Goal: Browse casually

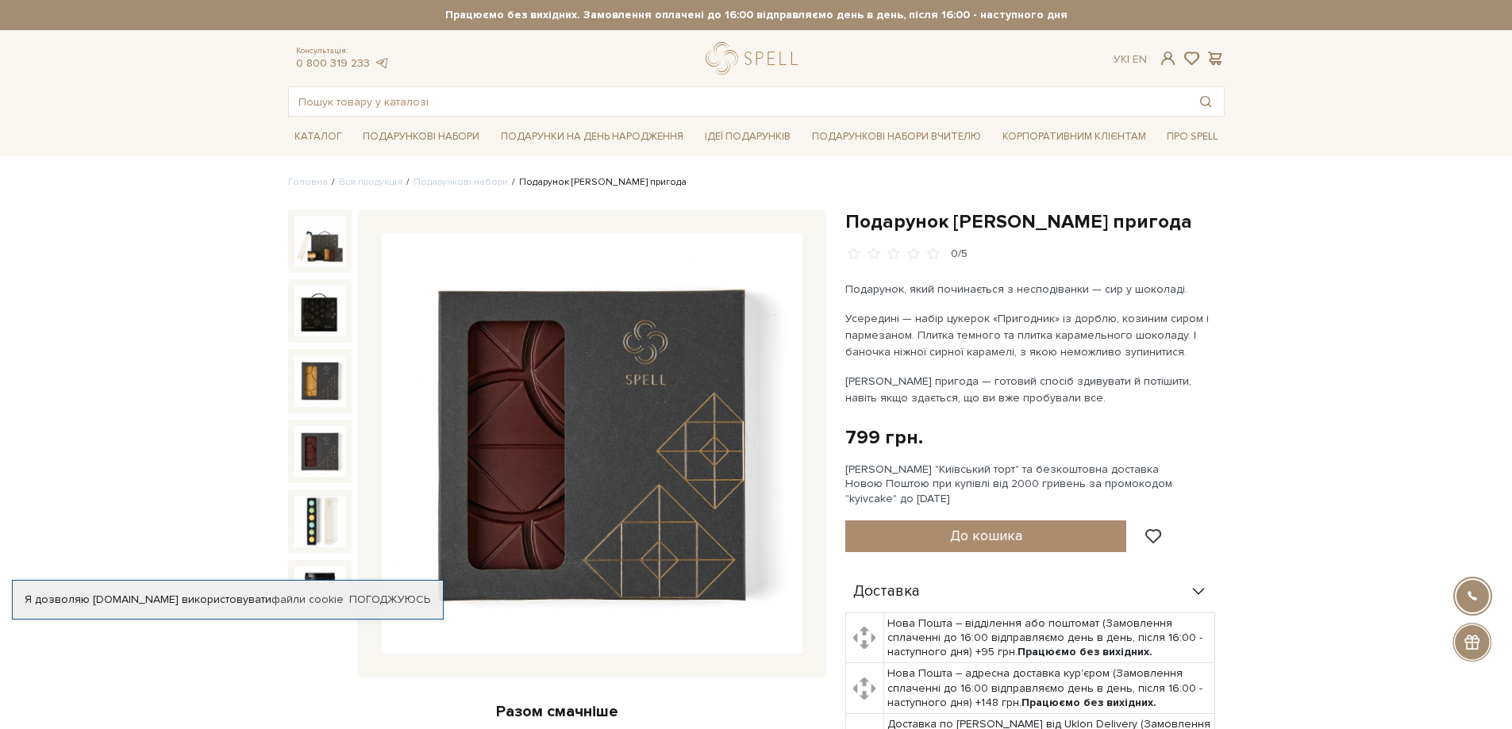
click at [306, 443] on img at bounding box center [319, 451] width 51 height 51
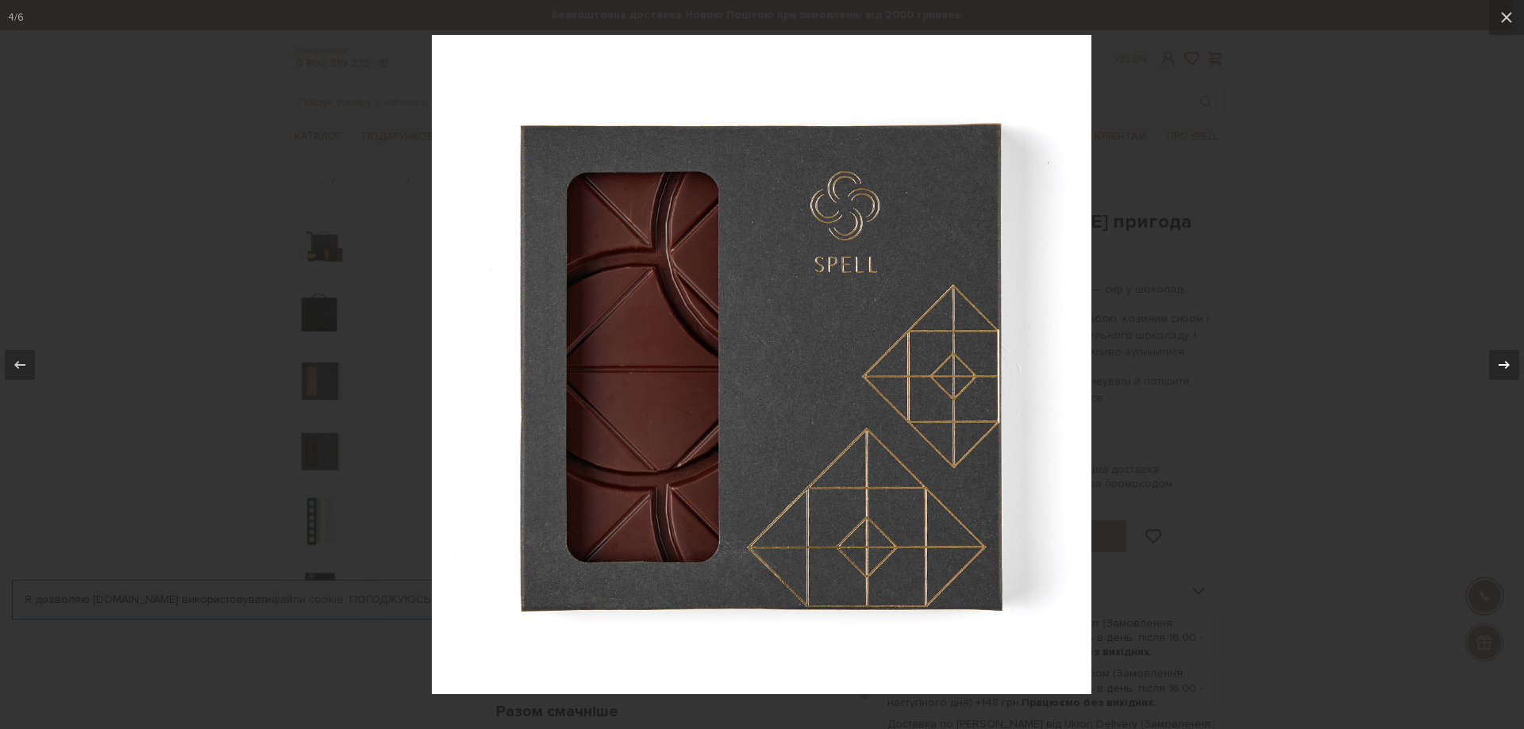
click at [1510, 356] on icon at bounding box center [1504, 365] width 19 height 19
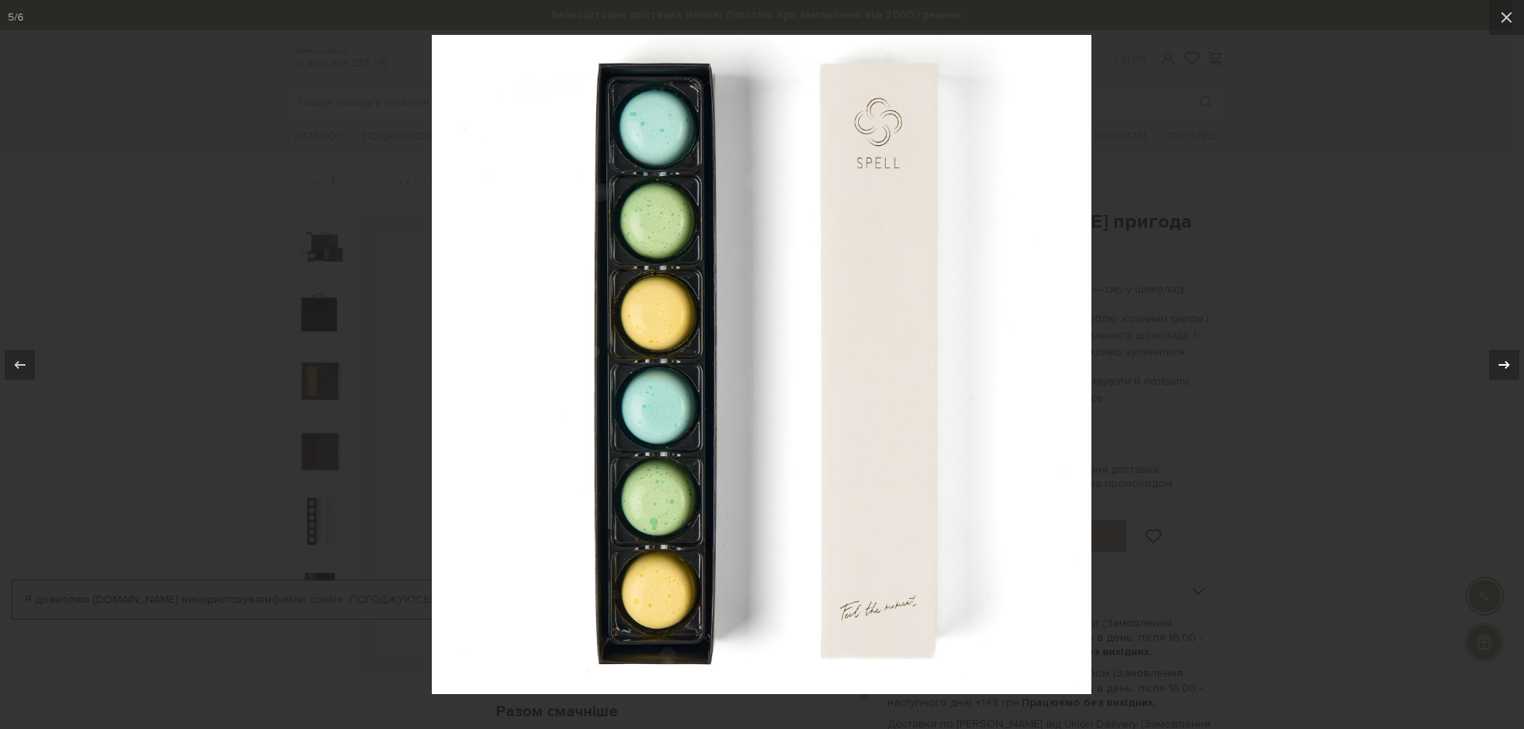
click at [1510, 356] on icon at bounding box center [1504, 365] width 19 height 19
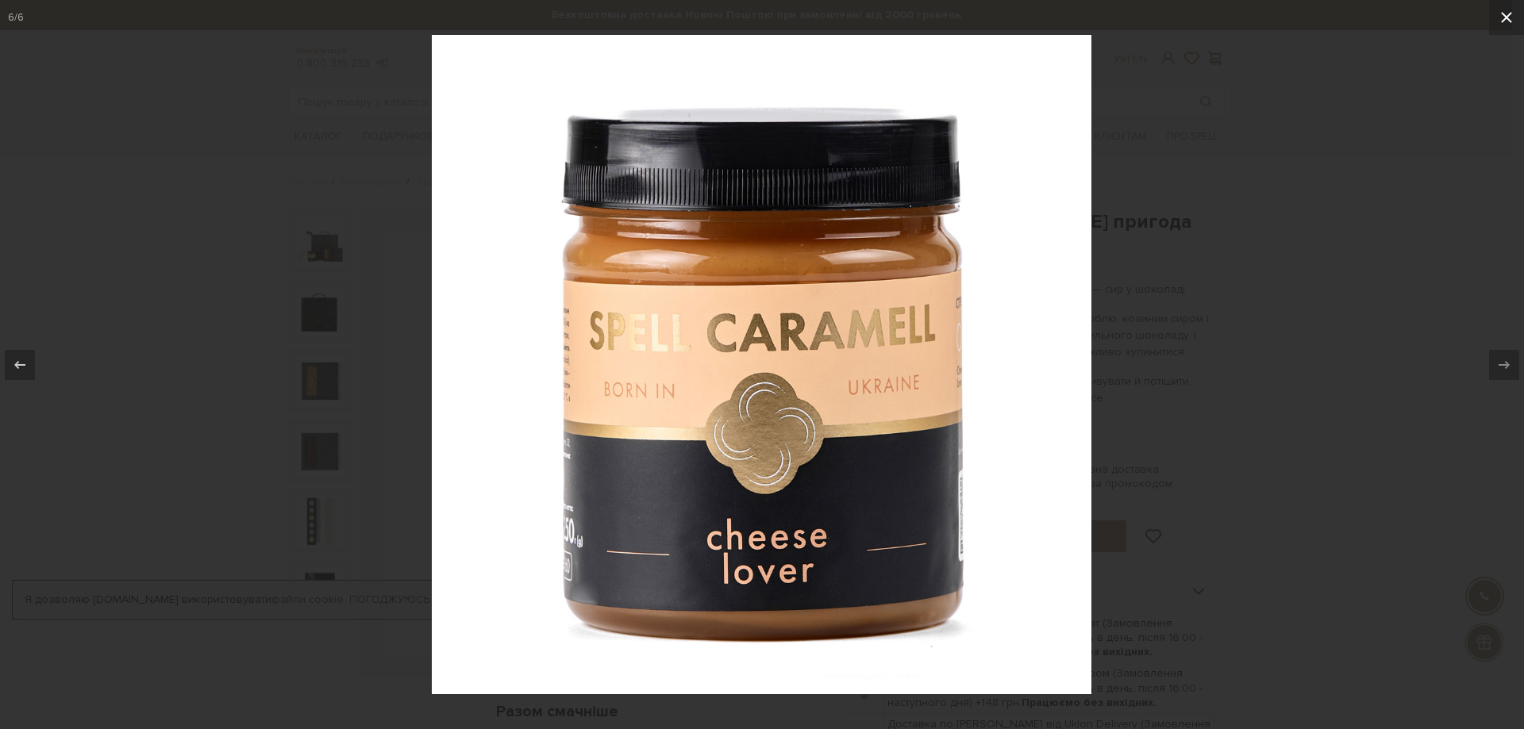
click at [1506, 13] on icon at bounding box center [1506, 17] width 19 height 19
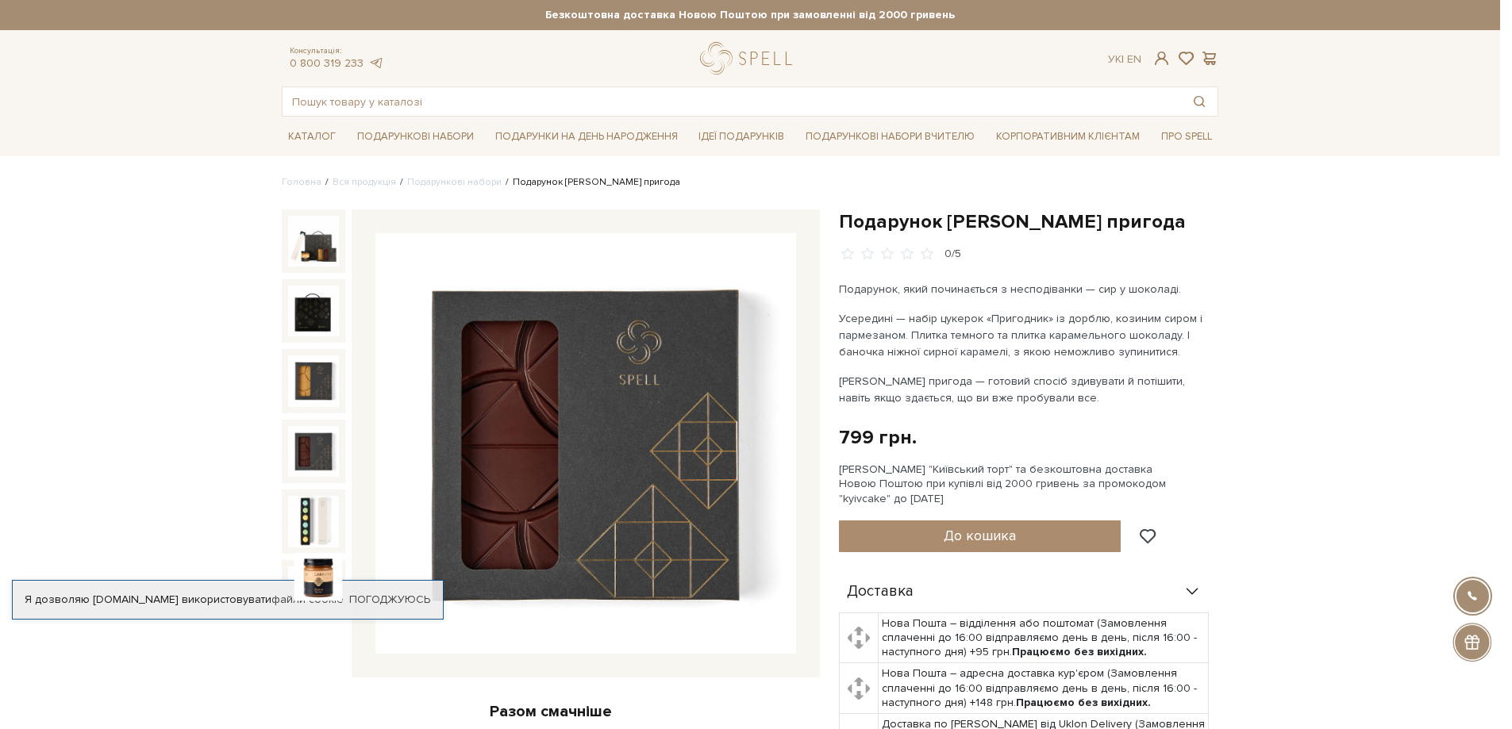
scroll to position [21, 0]
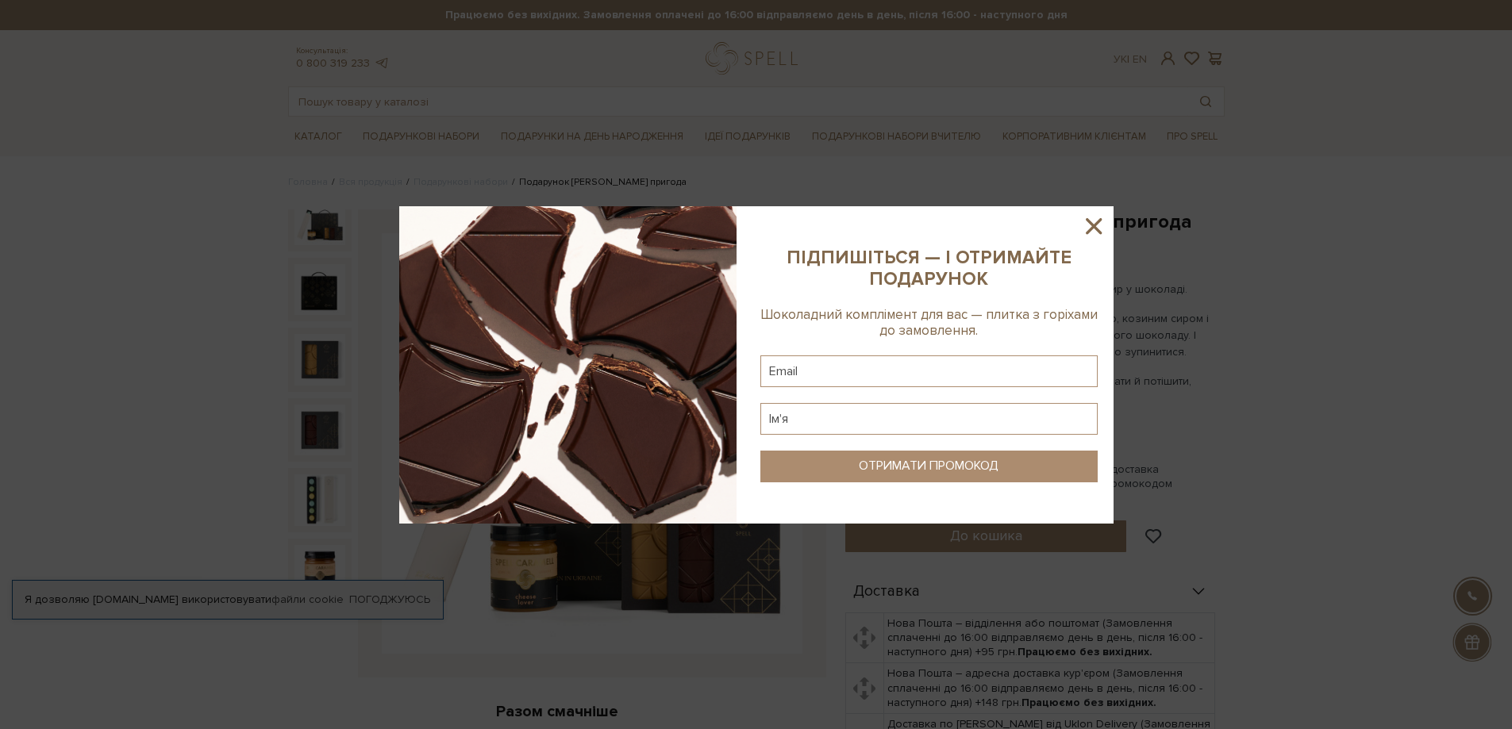
click at [1095, 219] on icon at bounding box center [1093, 226] width 27 height 27
